Goal: Transaction & Acquisition: Purchase product/service

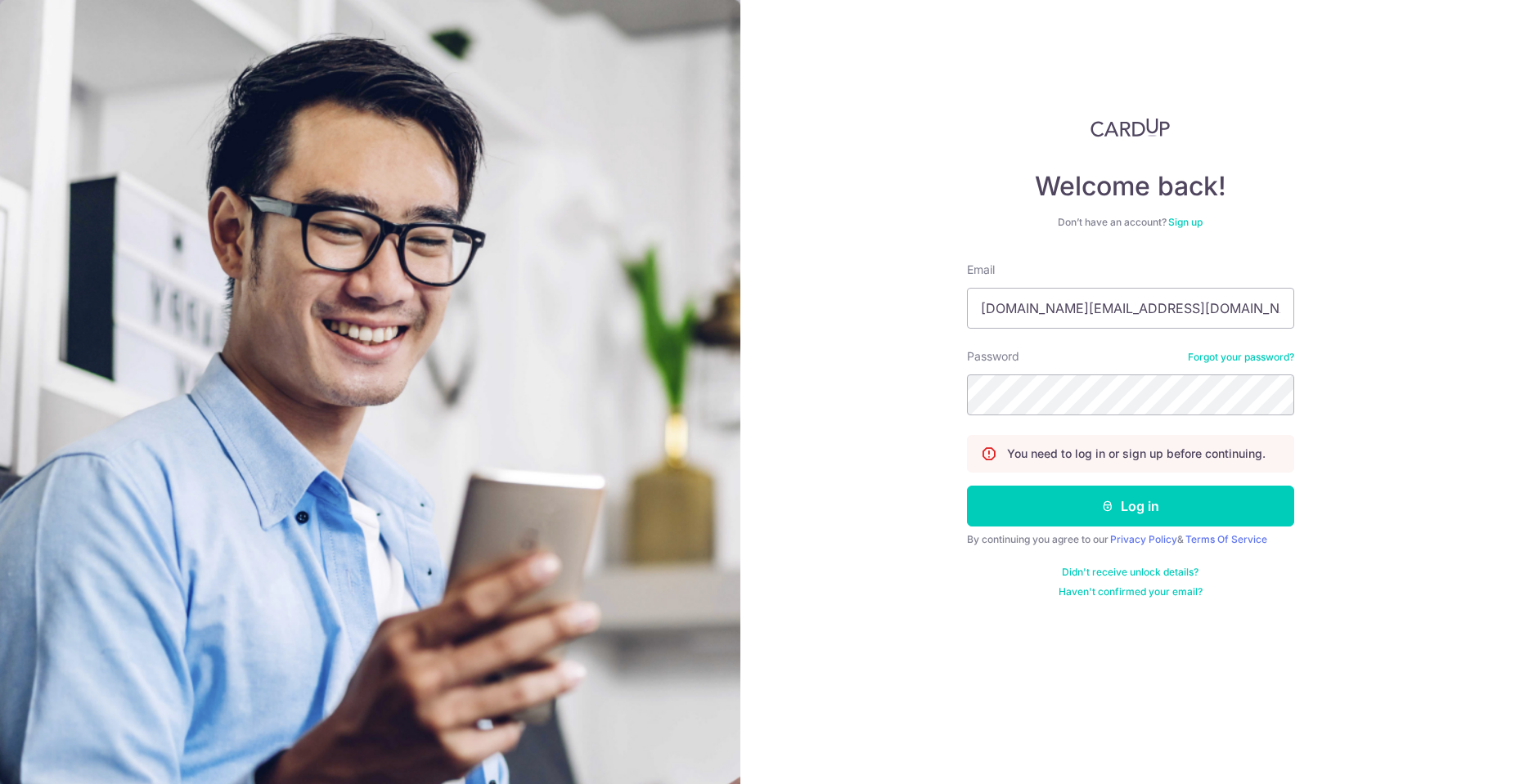
click at [1173, 500] on button "Log in" at bounding box center [1130, 506] width 327 height 41
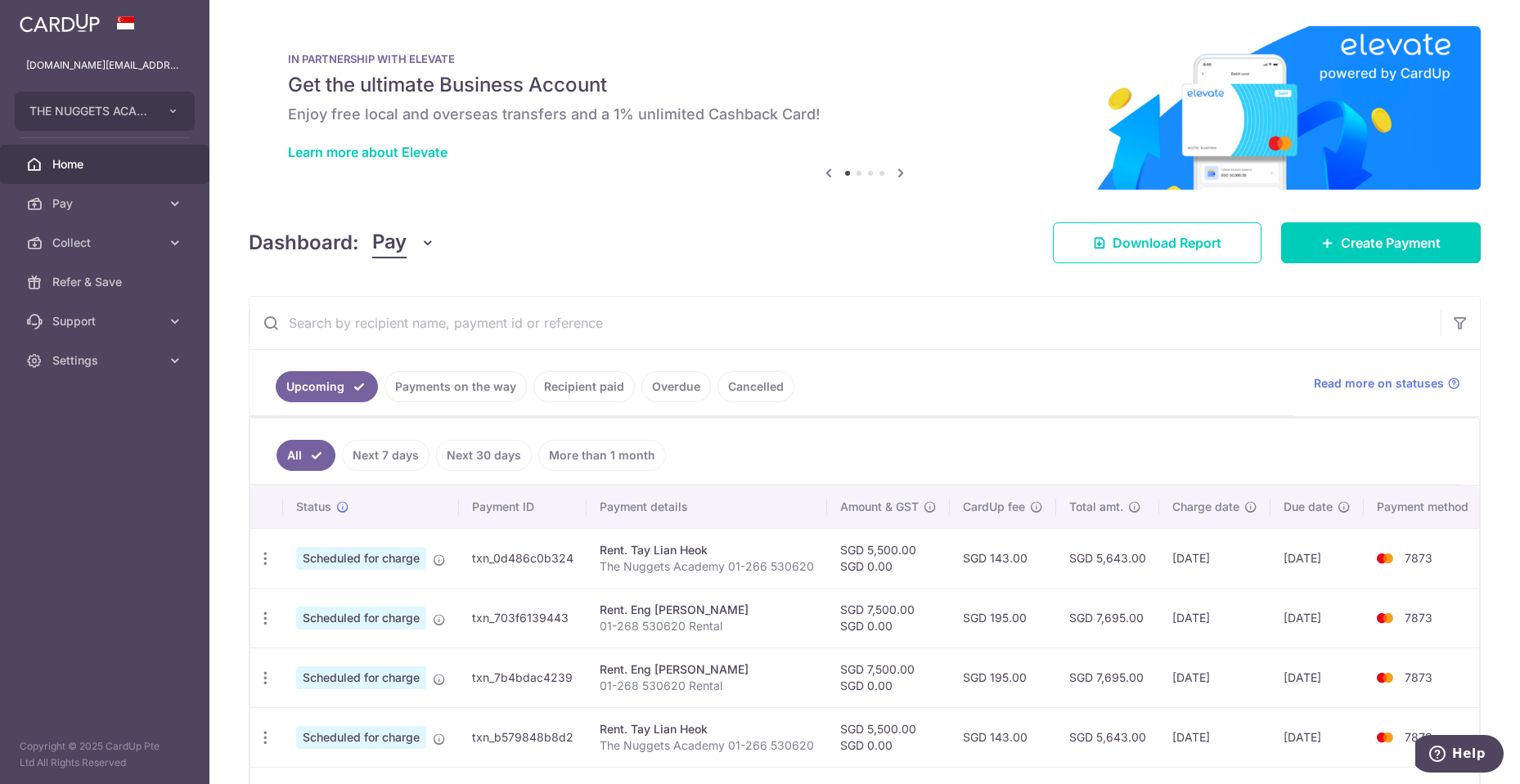
click at [754, 384] on link "Cancelled" at bounding box center [755, 386] width 77 height 31
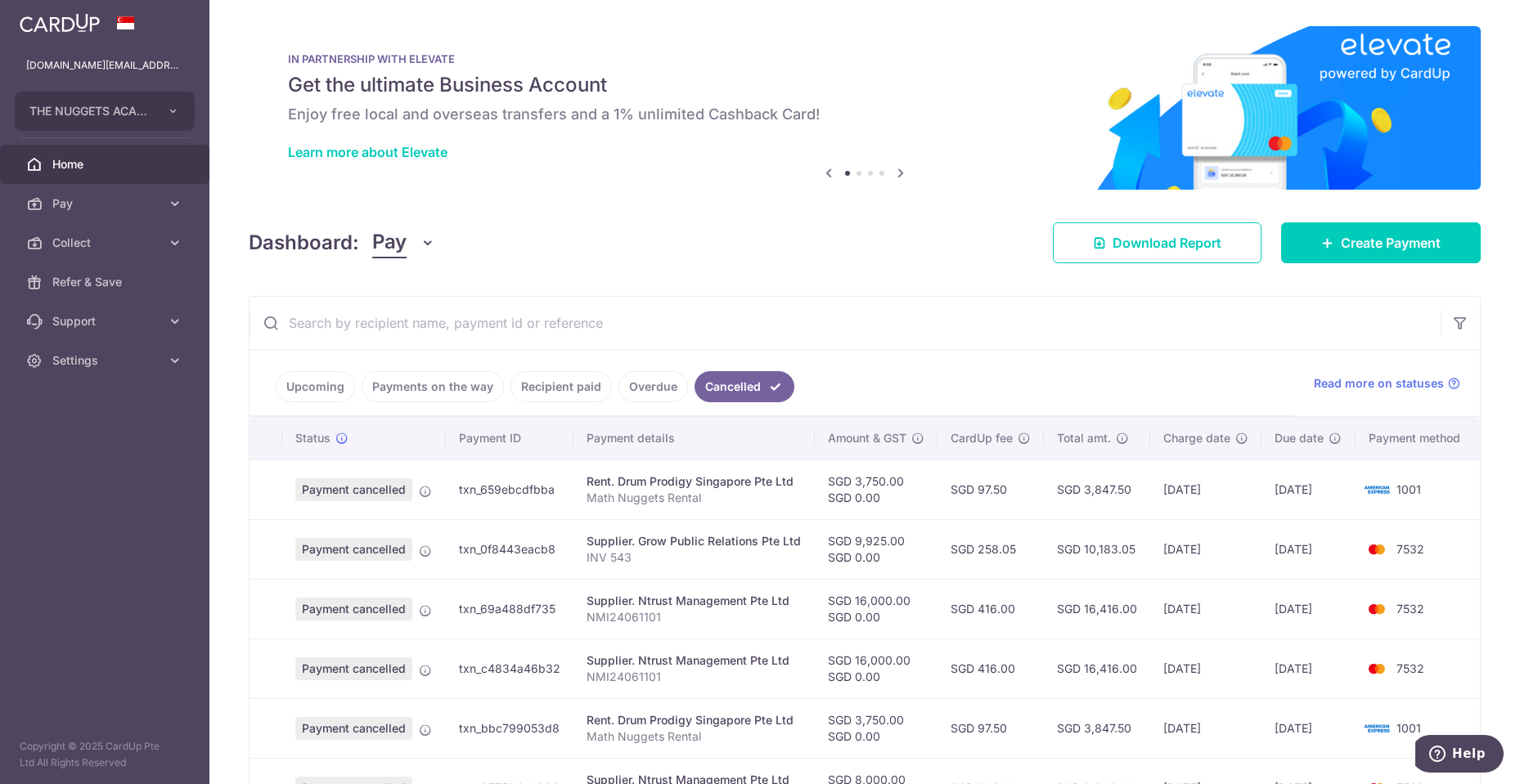
click at [330, 385] on link "Upcoming" at bounding box center [316, 386] width 80 height 31
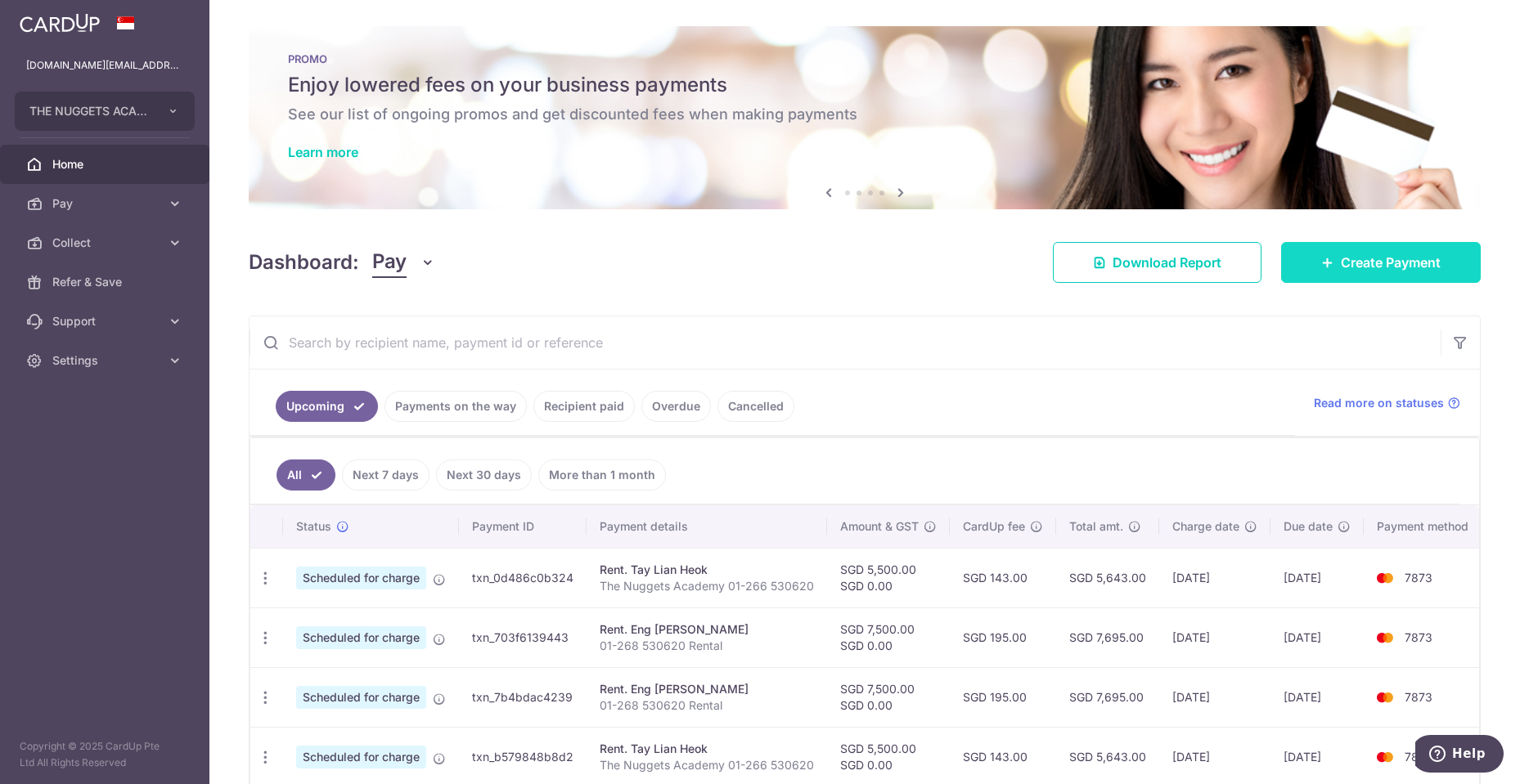
click at [1364, 267] on span "Create Payment" at bounding box center [1391, 262] width 100 height 19
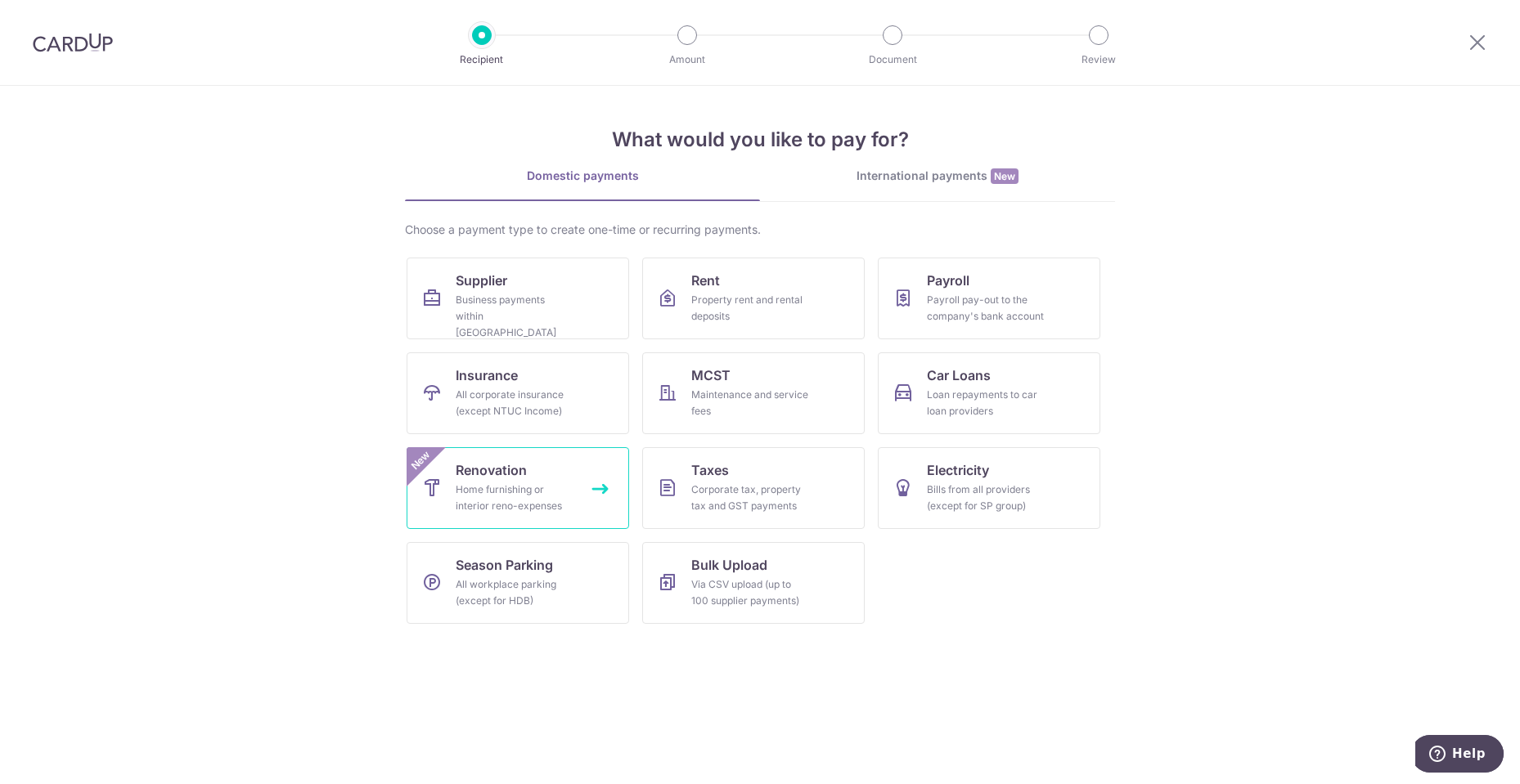
click at [495, 479] on span "Renovation" at bounding box center [491, 470] width 71 height 19
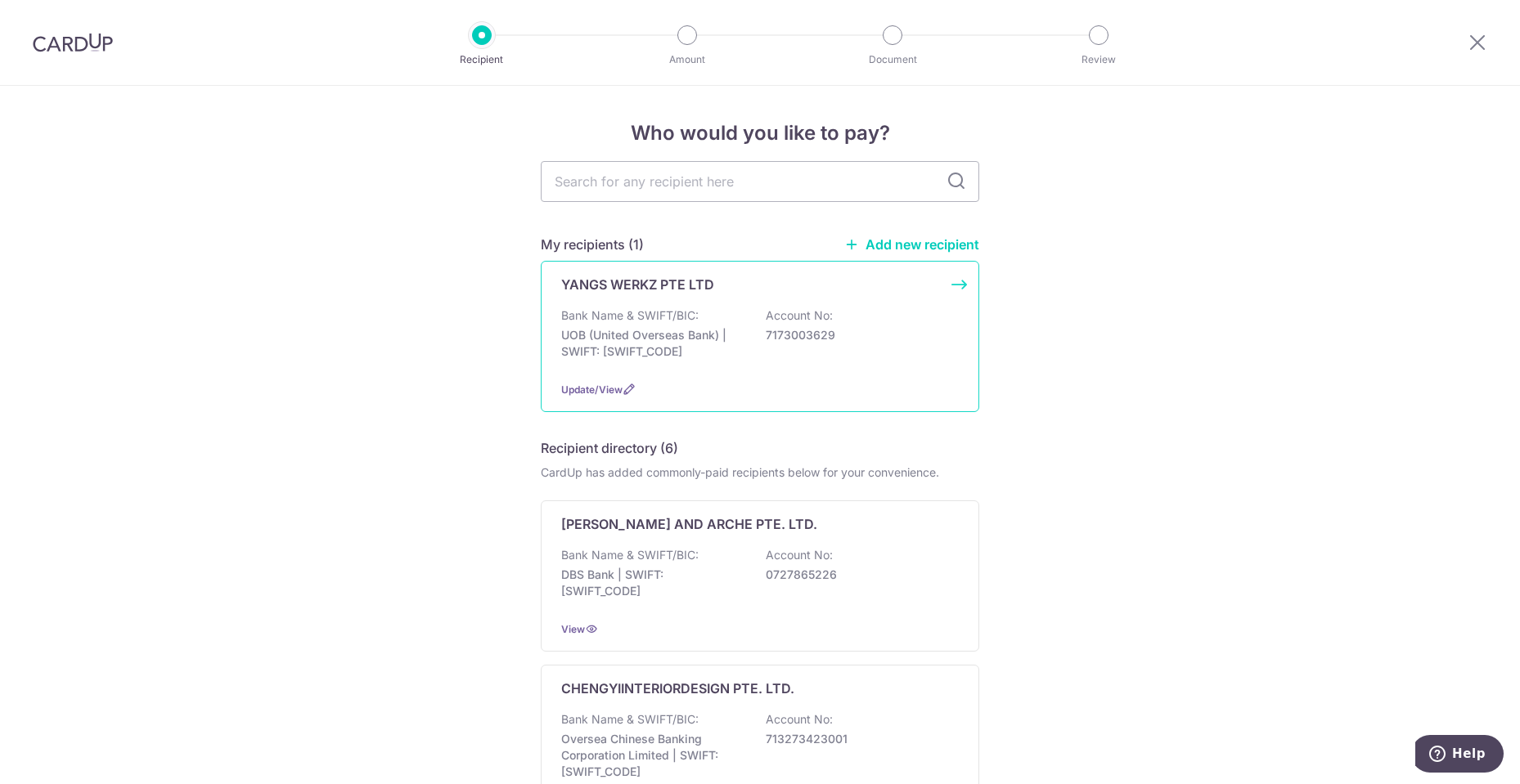
click at [670, 343] on p "UOB (United Overseas Bank) | SWIFT: UOVBSGSGXXX" at bounding box center [652, 343] width 183 height 33
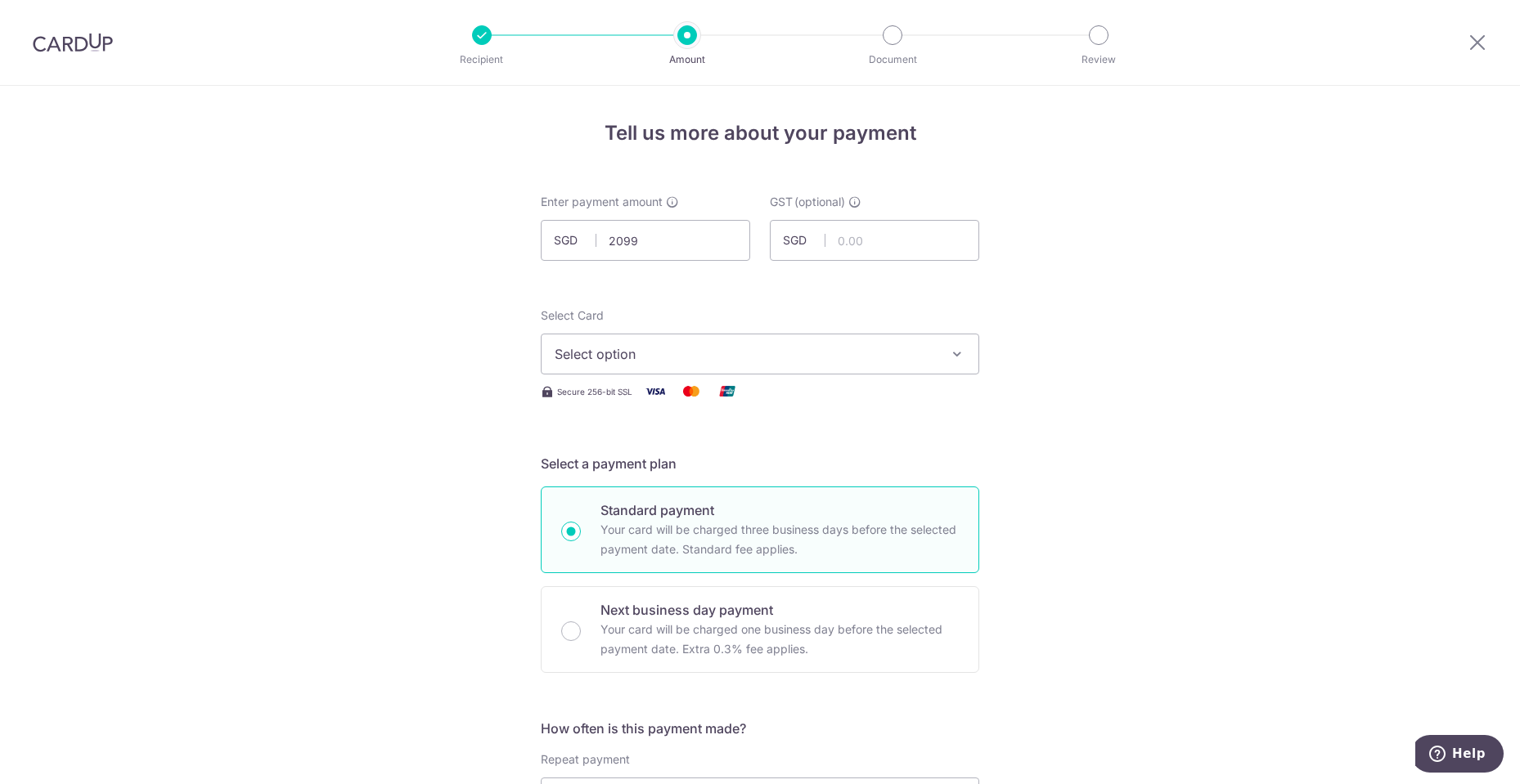
type input "2,099.00"
click at [788, 353] on span "Select option" at bounding box center [745, 354] width 381 height 19
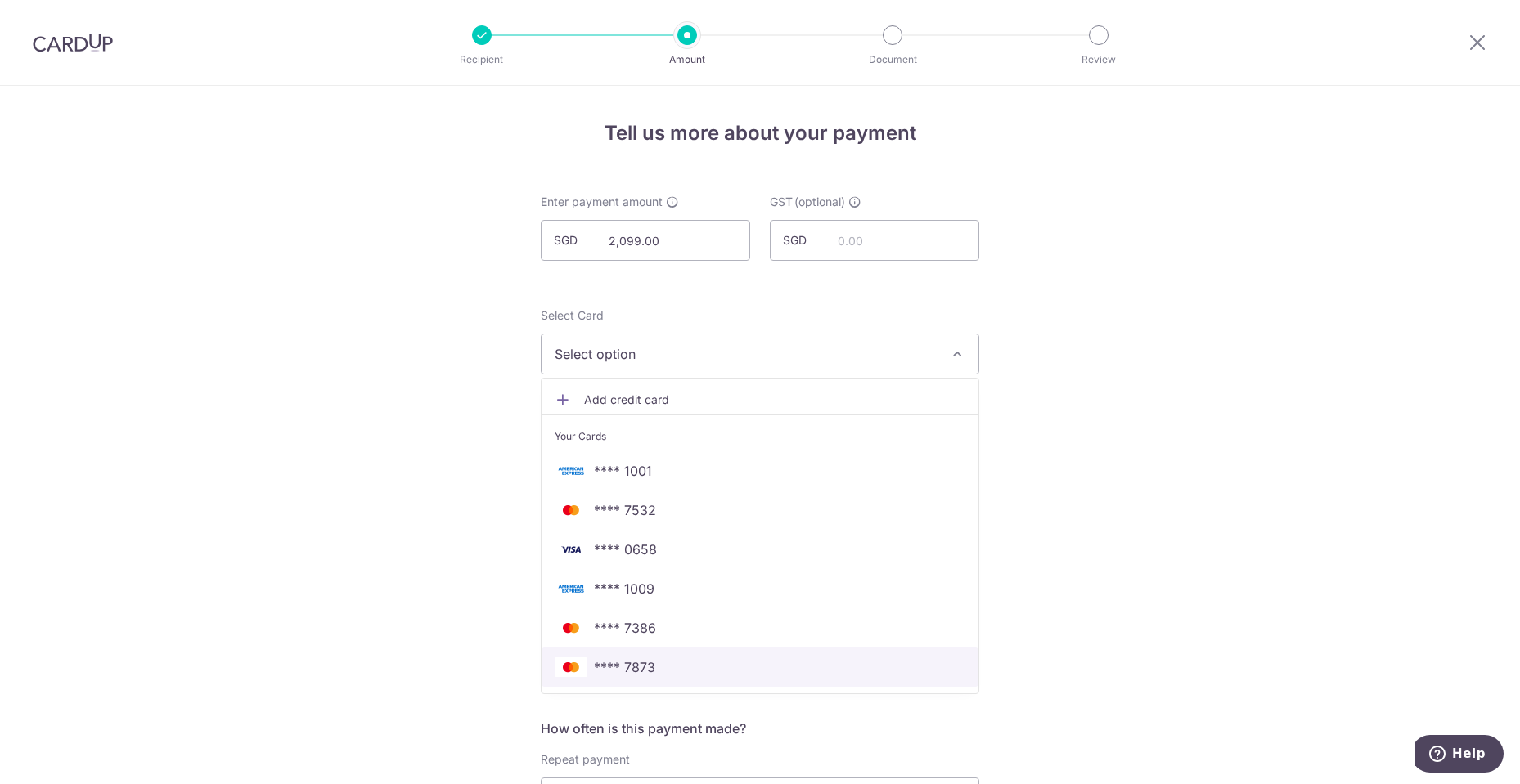
click at [683, 666] on span "**** 7873" at bounding box center [760, 667] width 410 height 19
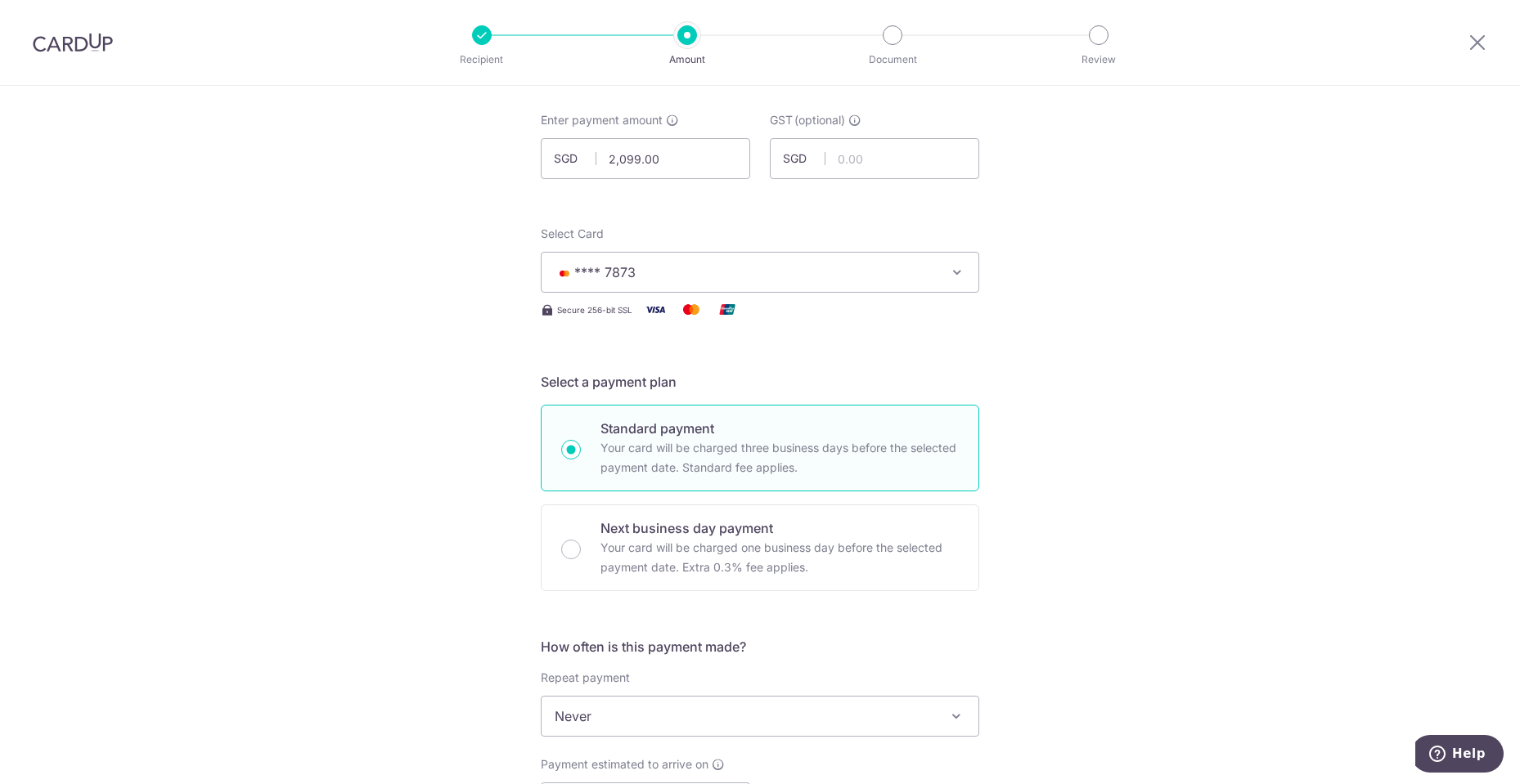
scroll to position [327, 0]
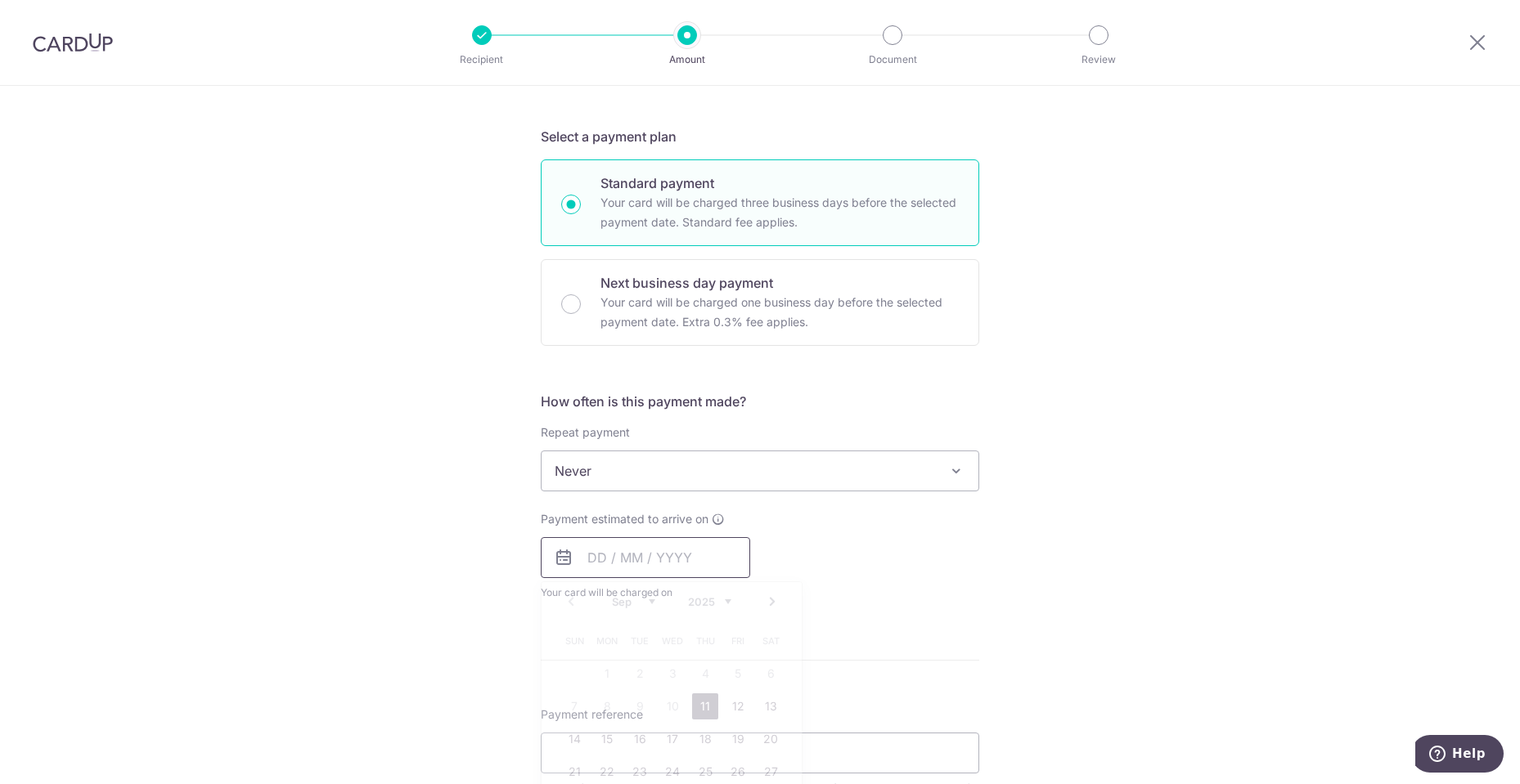
click at [651, 563] on input "text" at bounding box center [645, 557] width 209 height 41
click at [696, 701] on link "11" at bounding box center [705, 707] width 27 height 27
type input "11/09/2025"
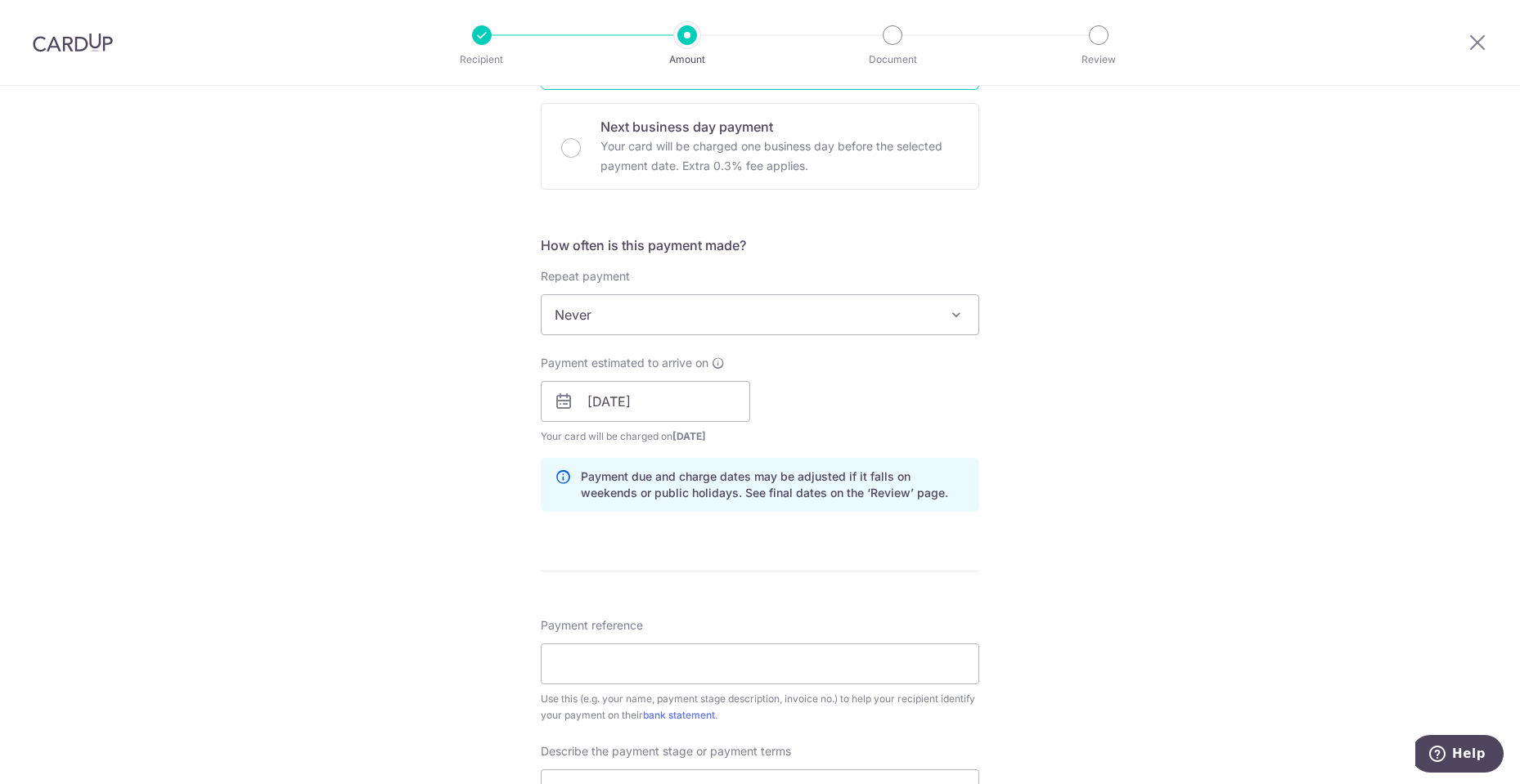
scroll to position [654, 0]
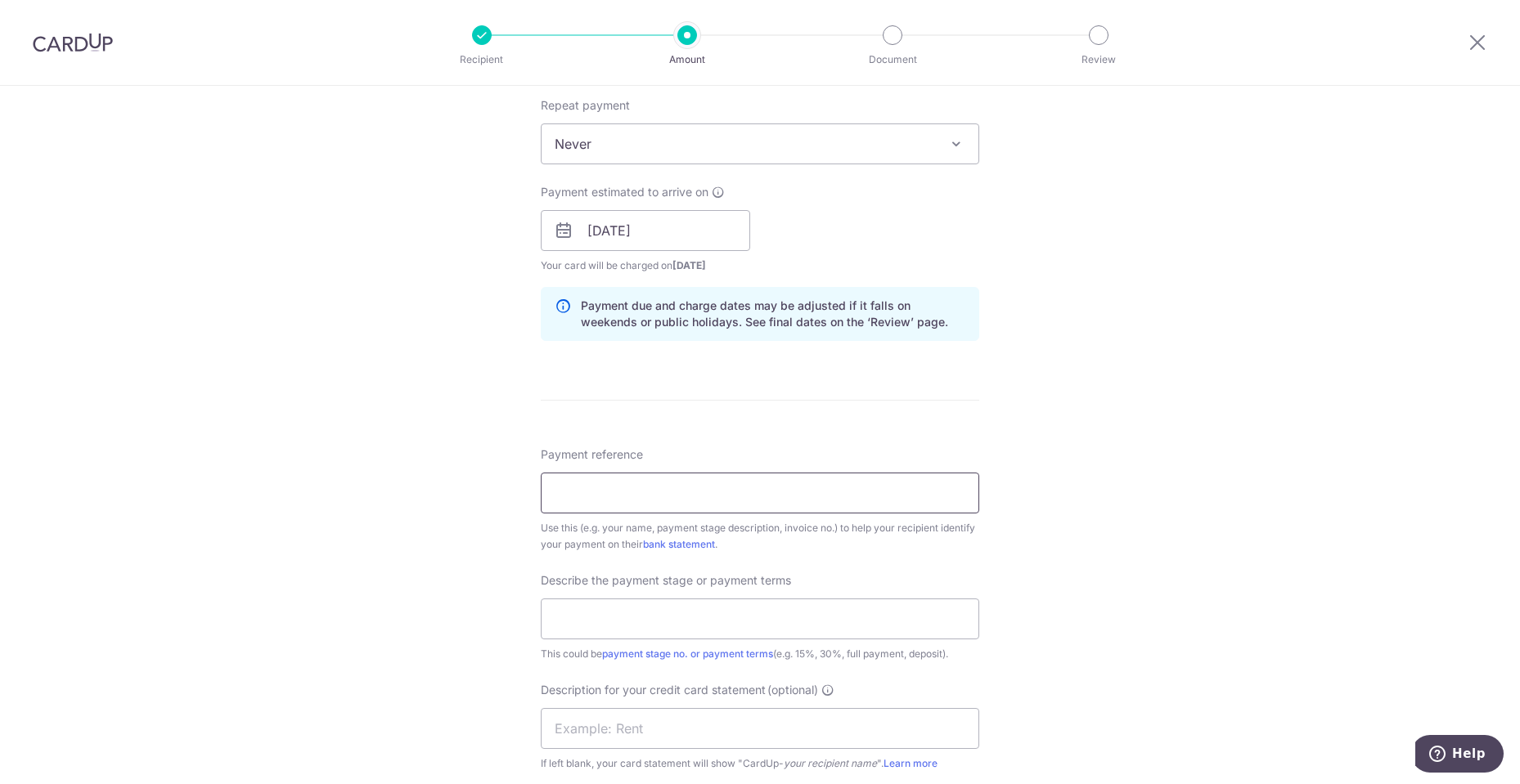
click at [662, 493] on input "Payment reference" at bounding box center [760, 493] width 439 height 41
paste input "16052025R1 C"
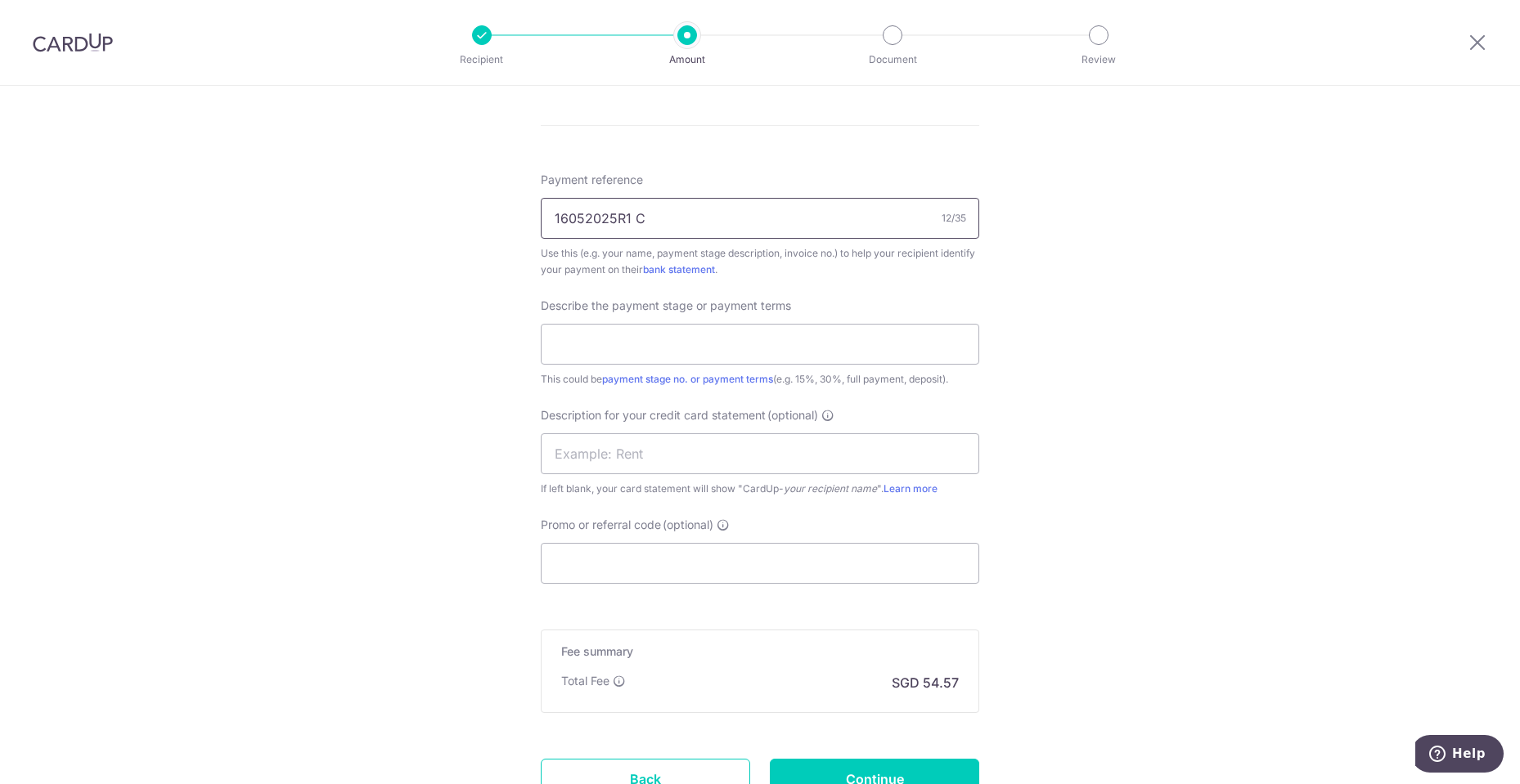
scroll to position [1067, 0]
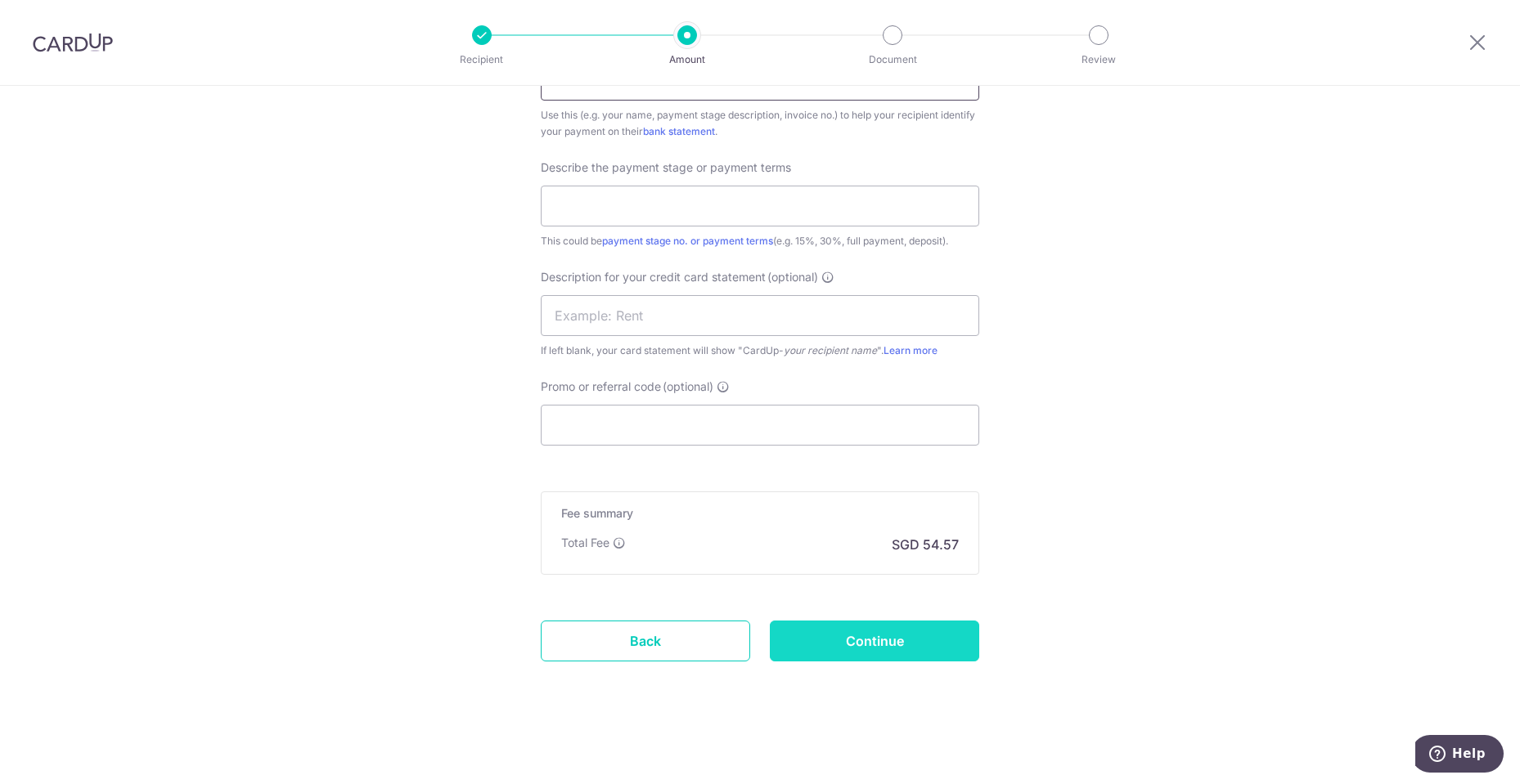
type input "16052025R1 C"
click at [930, 639] on input "Continue" at bounding box center [874, 641] width 209 height 41
type input "Create Schedule"
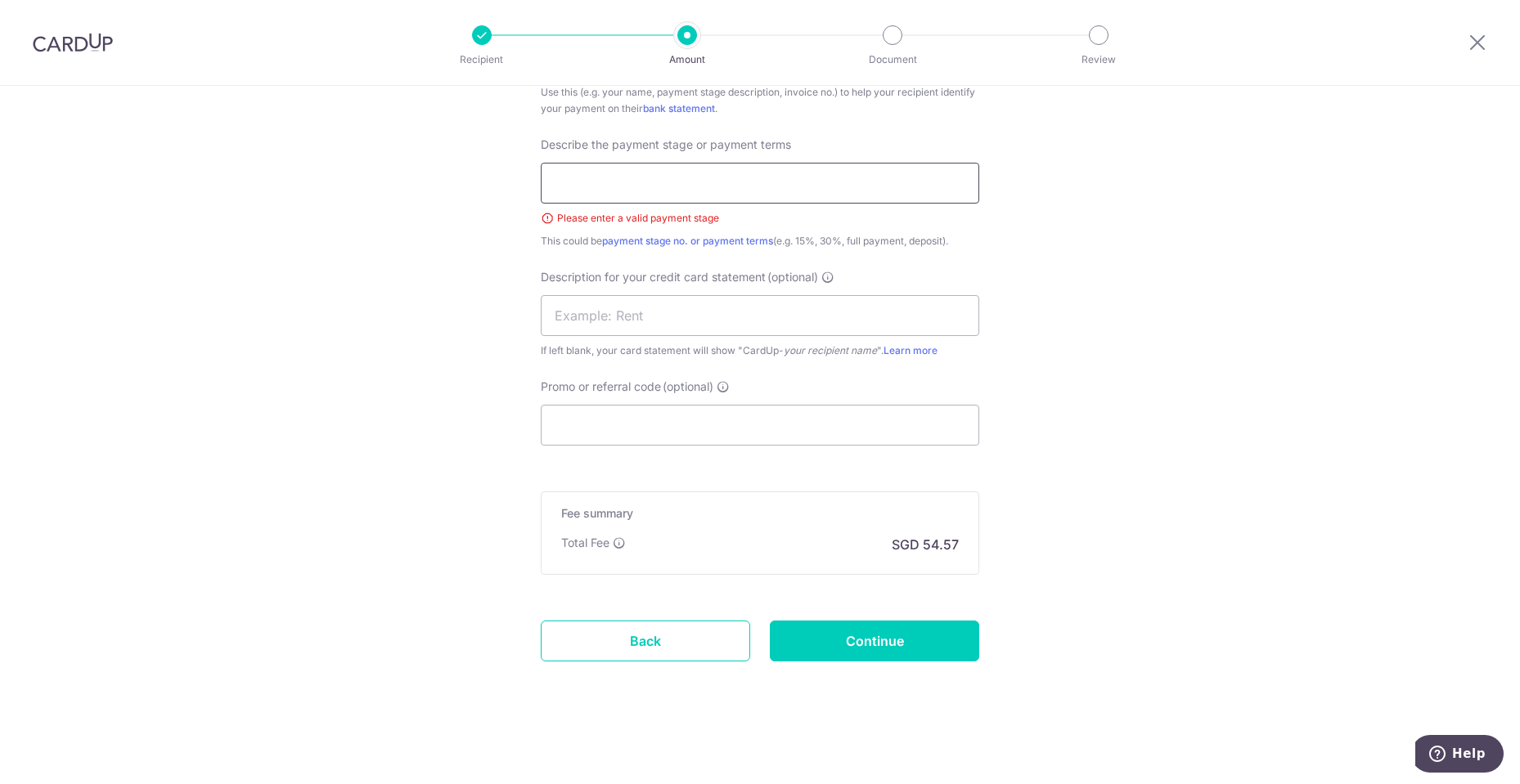
click at [729, 177] on input "text" at bounding box center [760, 183] width 439 height 41
type input "Last"
click at [909, 639] on input "Continue" at bounding box center [874, 641] width 209 height 41
type input "Create Schedule"
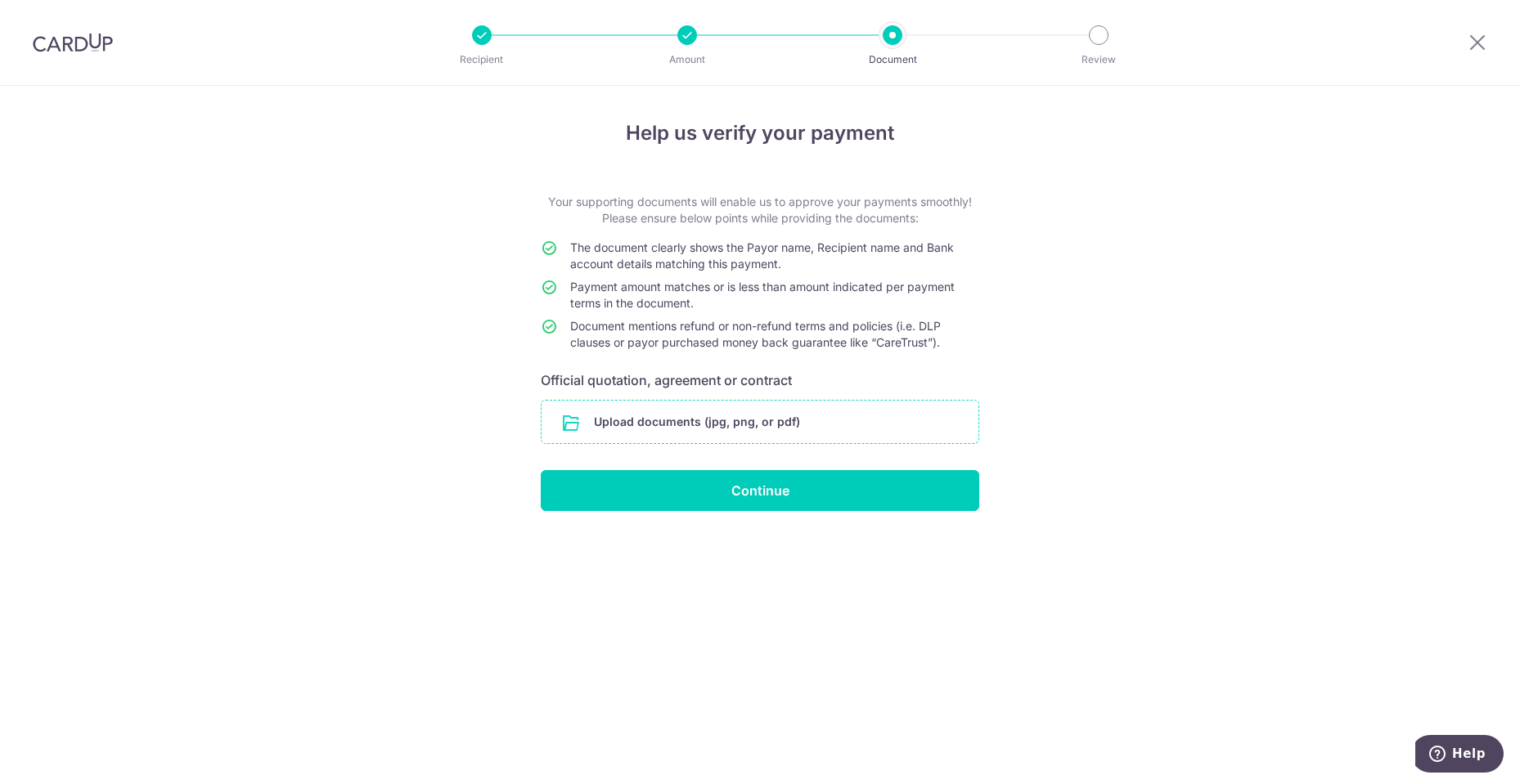
click at [811, 408] on input "file" at bounding box center [760, 422] width 437 height 43
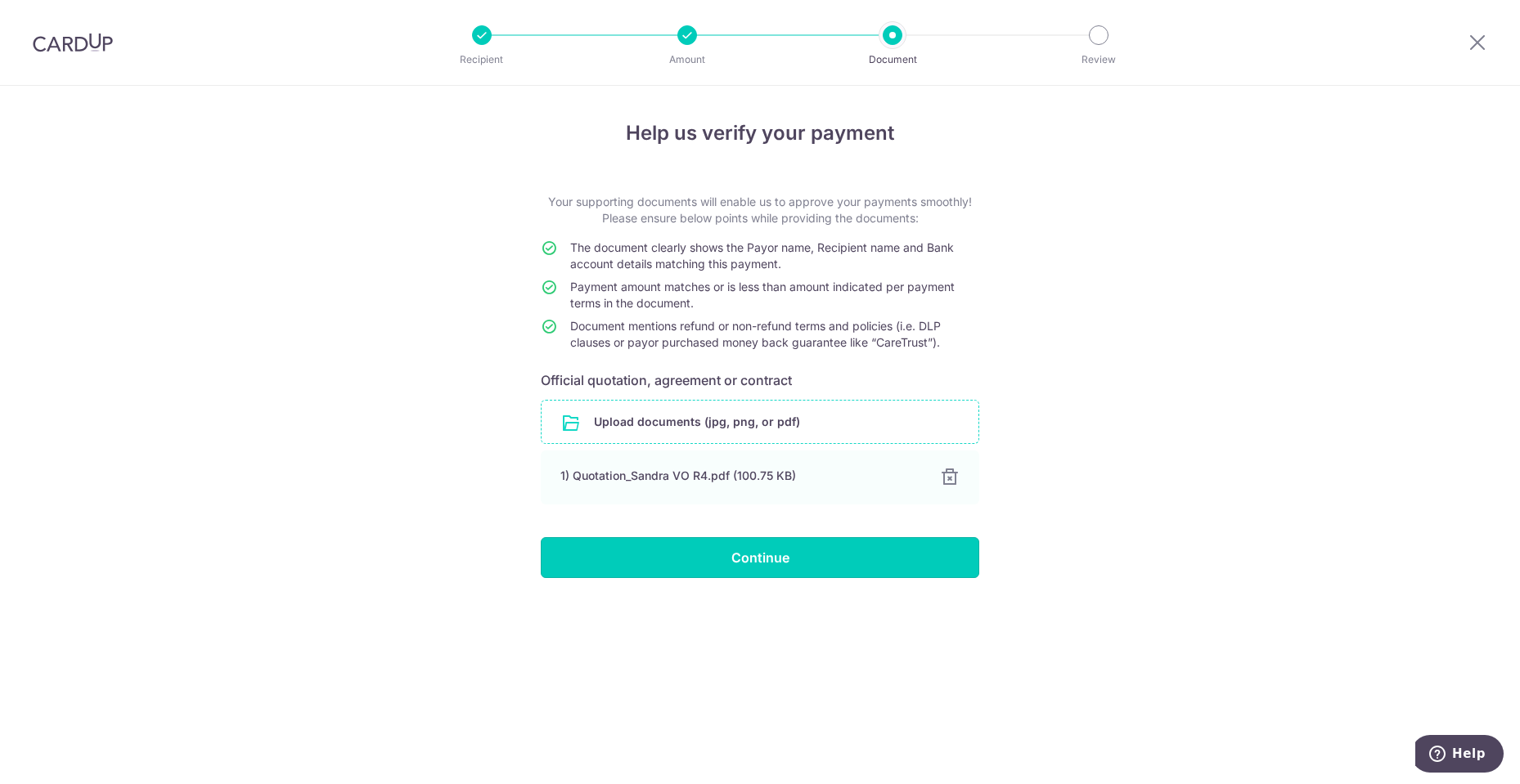
click at [868, 566] on input "Continue" at bounding box center [760, 557] width 439 height 41
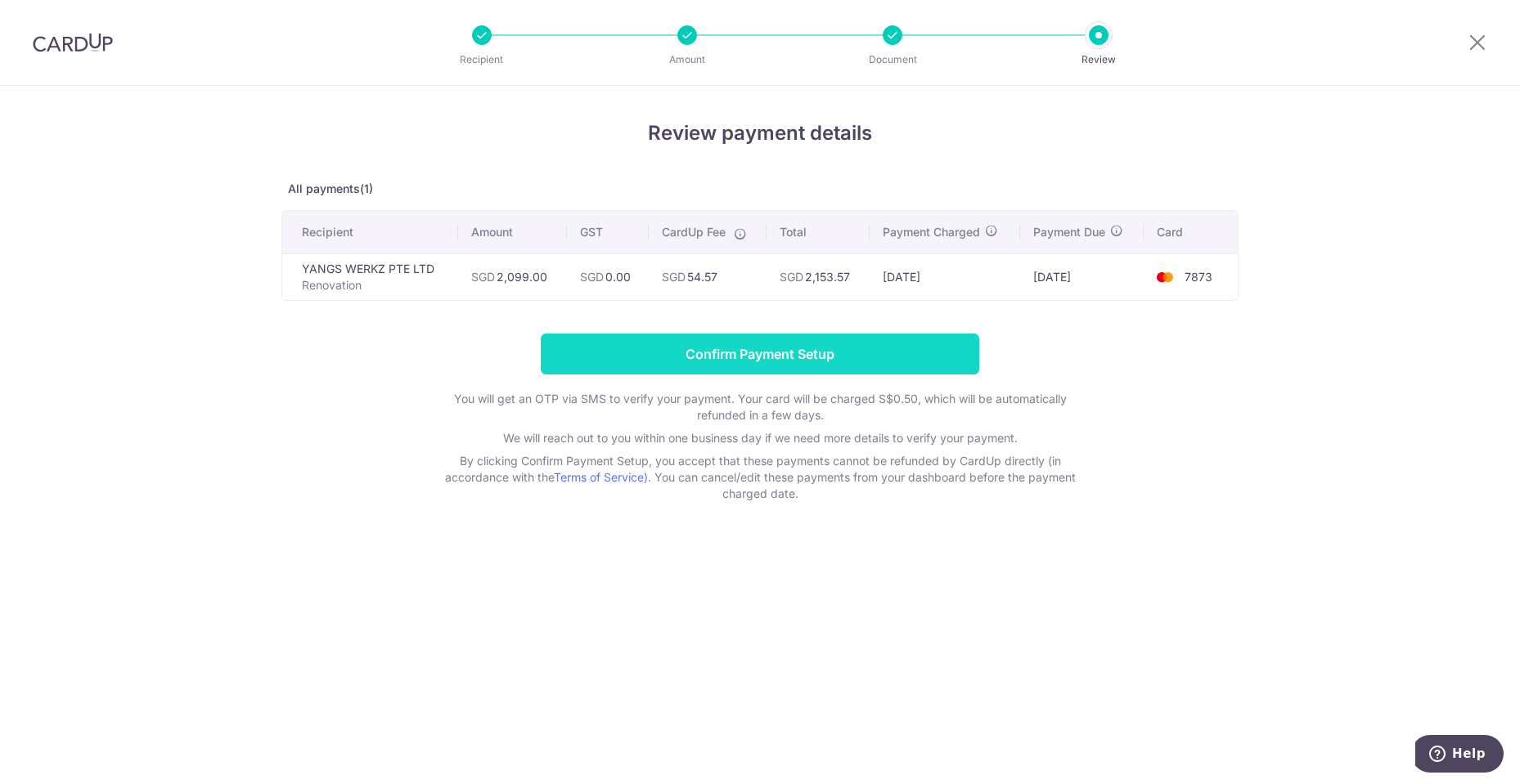
click at [888, 362] on input "Confirm Payment Setup" at bounding box center [760, 354] width 439 height 41
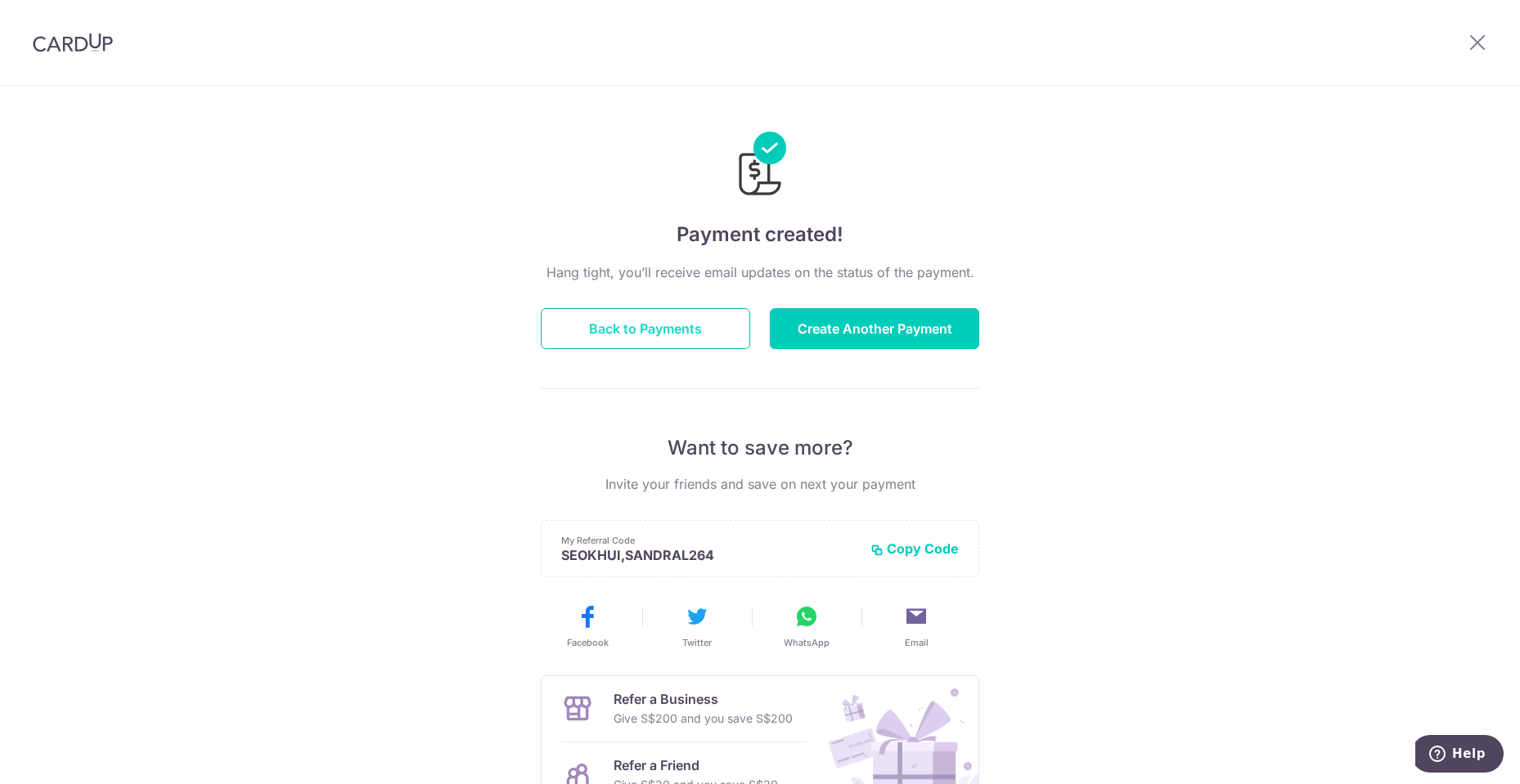
click at [713, 330] on button "Back to Payments" at bounding box center [645, 329] width 209 height 41
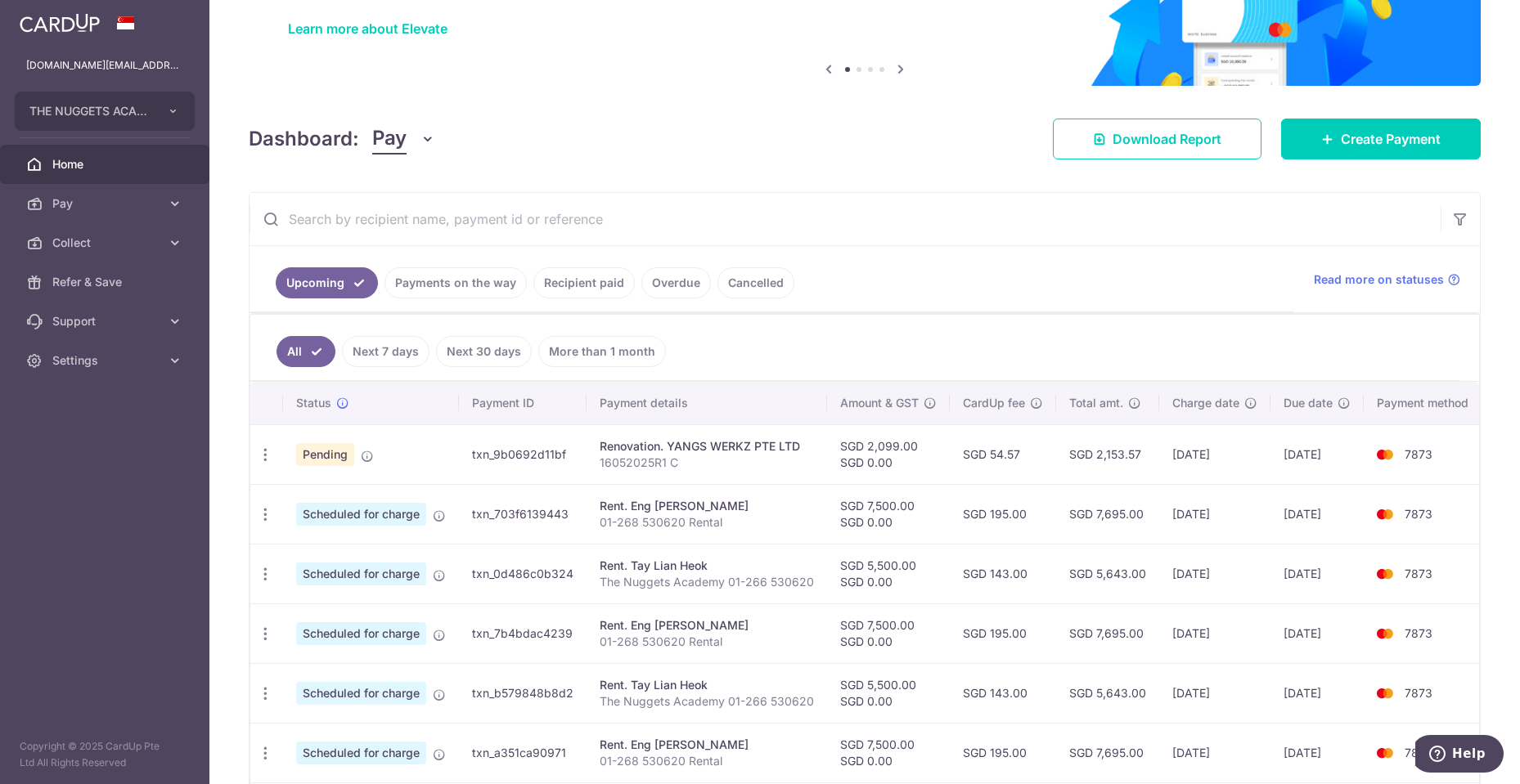
scroll to position [164, 0]
